Goal: Information Seeking & Learning: Check status

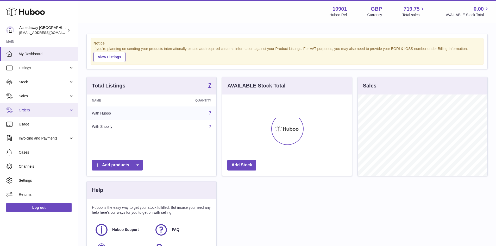
scroll to position [81, 130]
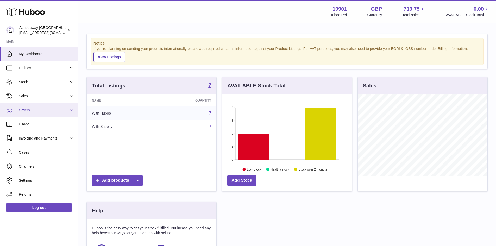
click at [38, 112] on span "Orders" at bounding box center [44, 110] width 50 height 5
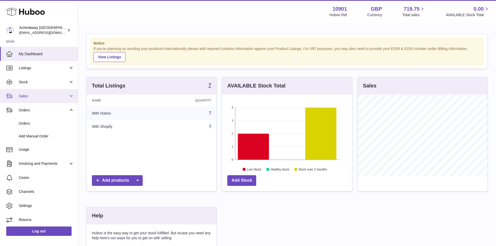
click at [47, 95] on span "Sales" at bounding box center [44, 96] width 50 height 5
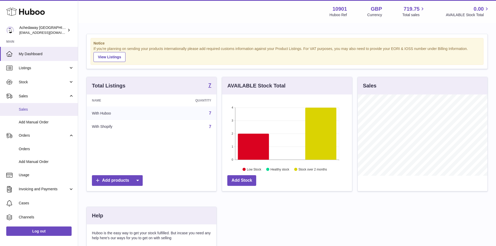
click at [45, 110] on span "Sales" at bounding box center [46, 109] width 55 height 5
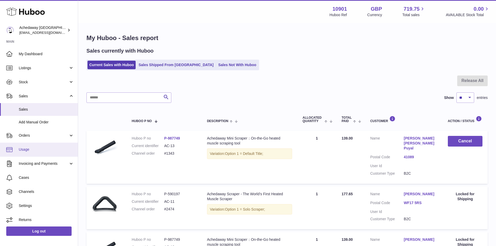
click at [42, 151] on span "Usage" at bounding box center [46, 149] width 55 height 5
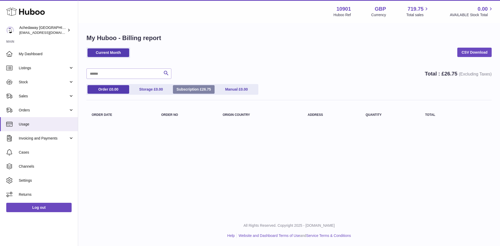
click at [186, 91] on link "Subscription £ 26.75" at bounding box center [194, 89] width 42 height 9
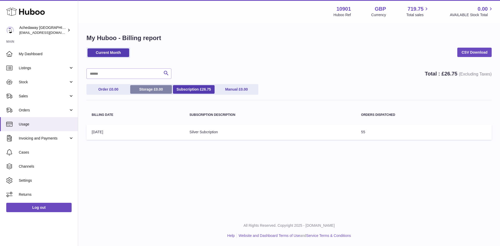
click at [162, 90] on span "0.00" at bounding box center [159, 89] width 7 height 4
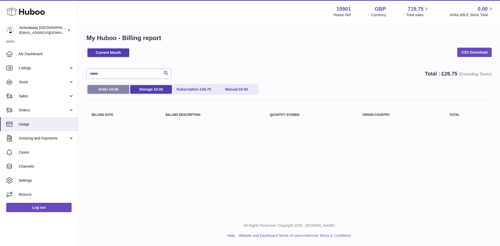
click at [98, 89] on link "Order £ 0.00" at bounding box center [109, 89] width 42 height 9
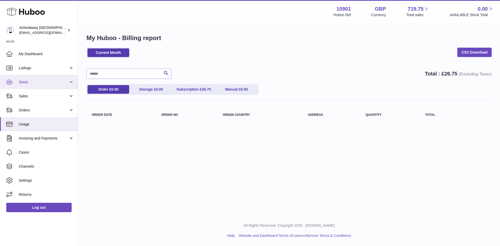
click at [59, 84] on span "Stock" at bounding box center [44, 82] width 50 height 5
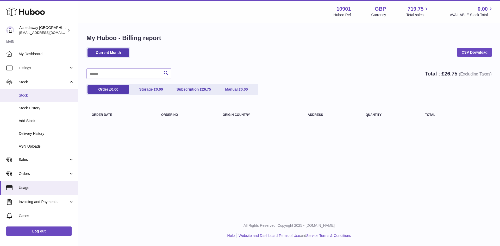
click at [62, 94] on span "Stock" at bounding box center [46, 95] width 55 height 5
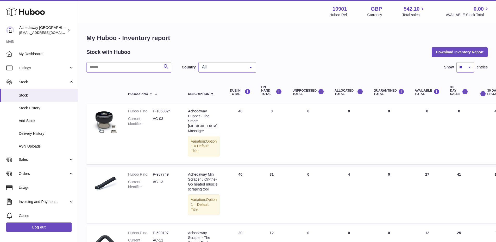
click at [219, 69] on span "All" at bounding box center [223, 67] width 45 height 5
click at [221, 85] on span "GB" at bounding box center [227, 88] width 57 height 10
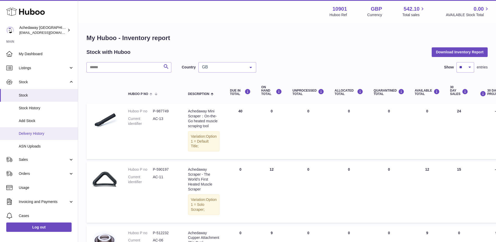
click at [52, 132] on span "Delivery History" at bounding box center [46, 133] width 55 height 5
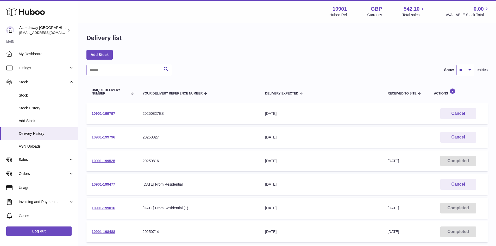
click at [110, 186] on link "10901-199477" at bounding box center [103, 184] width 23 height 4
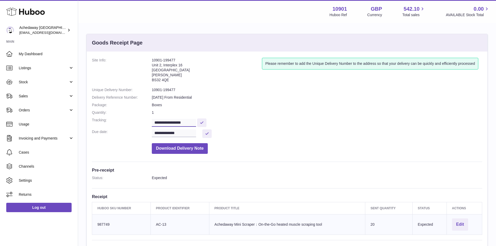
click at [177, 124] on input "**********" at bounding box center [174, 123] width 44 height 8
click at [45, 111] on span "Orders" at bounding box center [44, 110] width 50 height 5
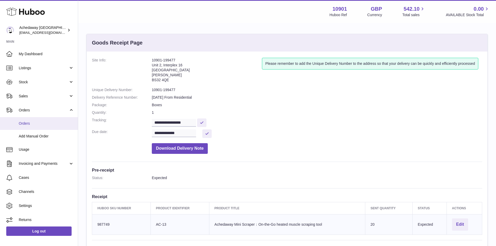
click at [48, 119] on link "Orders" at bounding box center [39, 123] width 78 height 13
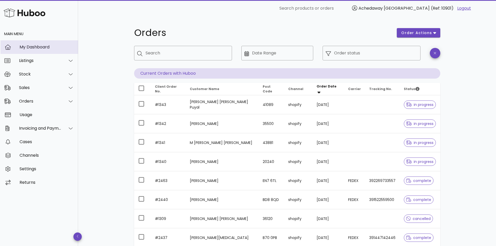
click at [44, 51] on div "My Dashboard" at bounding box center [47, 46] width 54 height 11
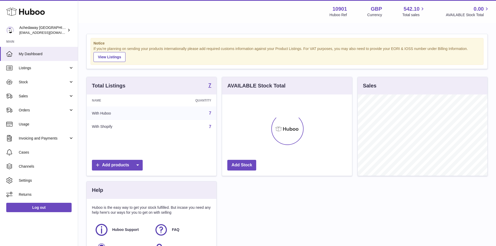
scroll to position [81, 130]
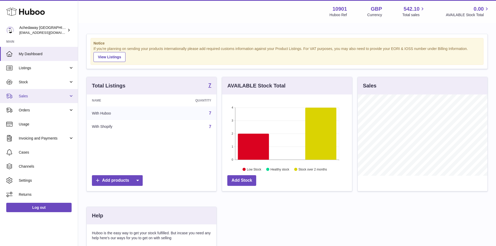
click at [64, 98] on span "Sales" at bounding box center [44, 96] width 50 height 5
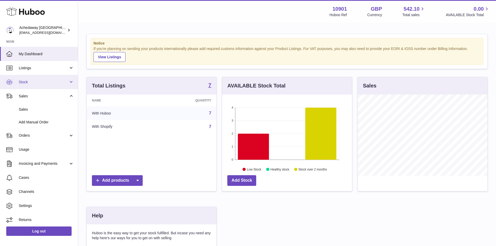
click at [61, 85] on link "Stock" at bounding box center [39, 82] width 78 height 14
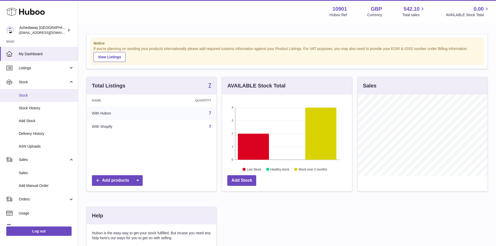
click at [55, 99] on link "Stock" at bounding box center [39, 95] width 78 height 13
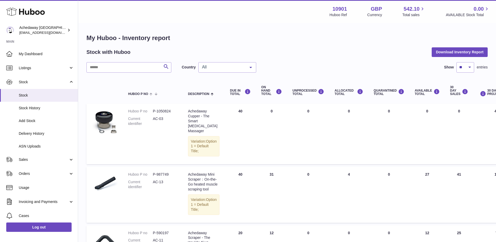
click at [212, 65] on span "All" at bounding box center [223, 67] width 45 height 5
click at [211, 91] on span "GB" at bounding box center [227, 88] width 57 height 10
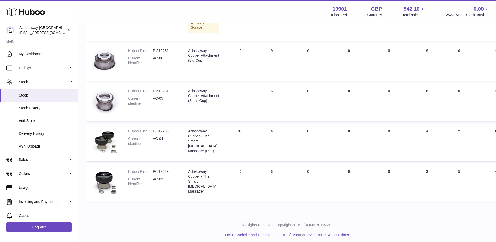
scroll to position [26, 0]
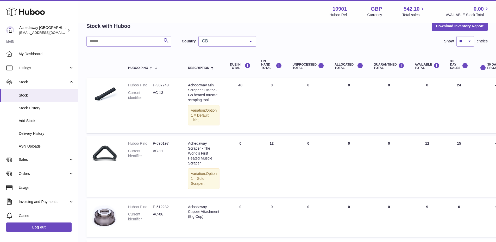
click at [226, 42] on span "GB" at bounding box center [223, 41] width 45 height 5
click at [216, 71] on span "ES" at bounding box center [227, 72] width 57 height 10
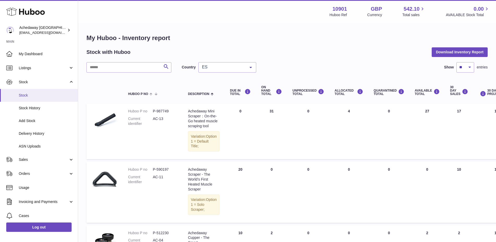
click at [52, 94] on span "Stock" at bounding box center [46, 95] width 55 height 5
